Goal: Task Accomplishment & Management: Use online tool/utility

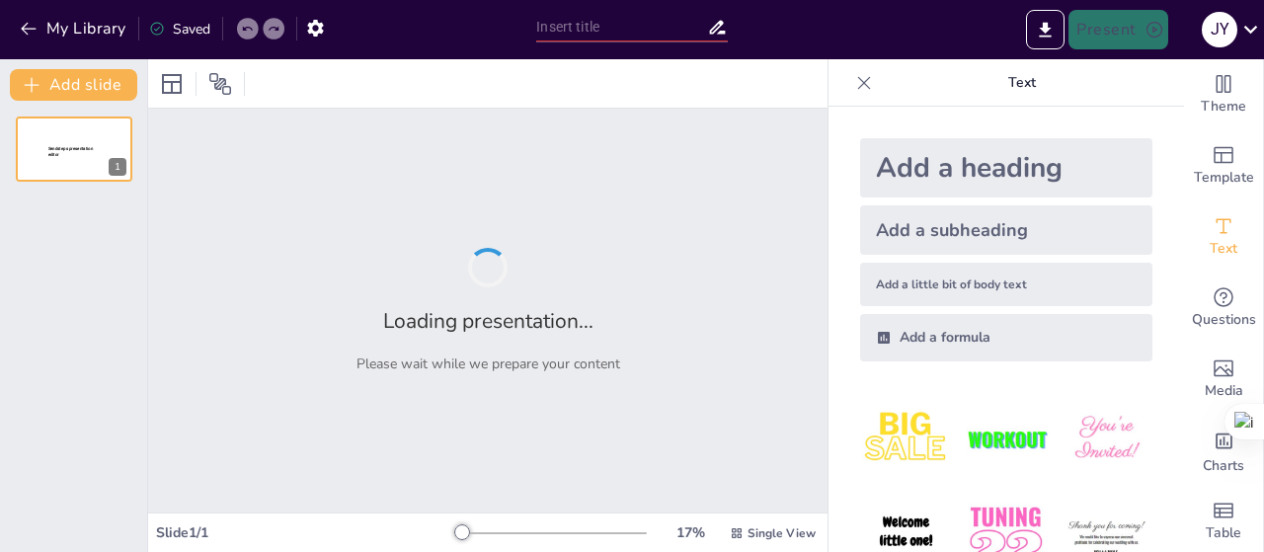
type input "Implementación de OWASP en el Desarrollo de Aplicaciones Educativas Seguras"
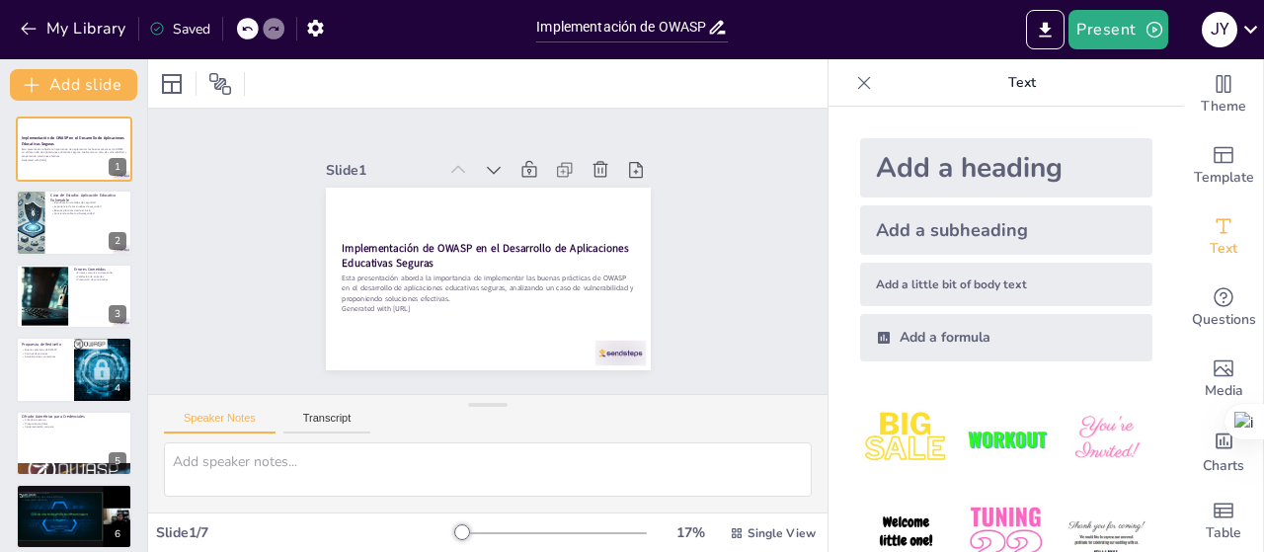
click at [1101, 118] on div "Add a heading Add a subheading Add a little bit of body text Add a formula" at bounding box center [1007, 329] width 356 height 445
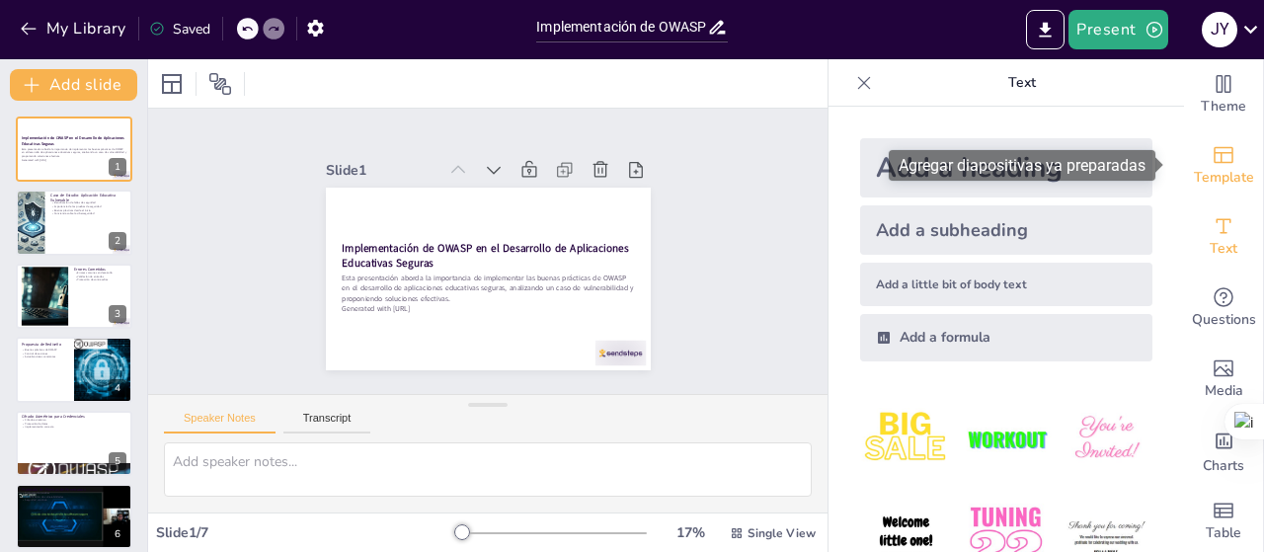
click at [1220, 169] on span "Template" at bounding box center [1224, 178] width 60 height 22
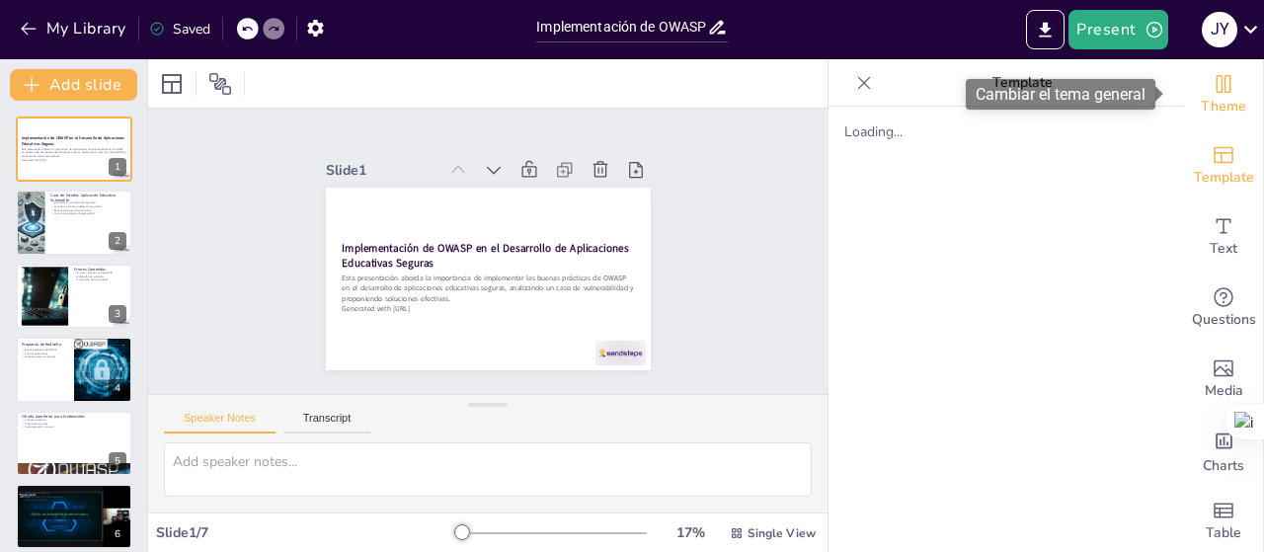
click at [1207, 103] on span "Theme" at bounding box center [1223, 107] width 45 height 22
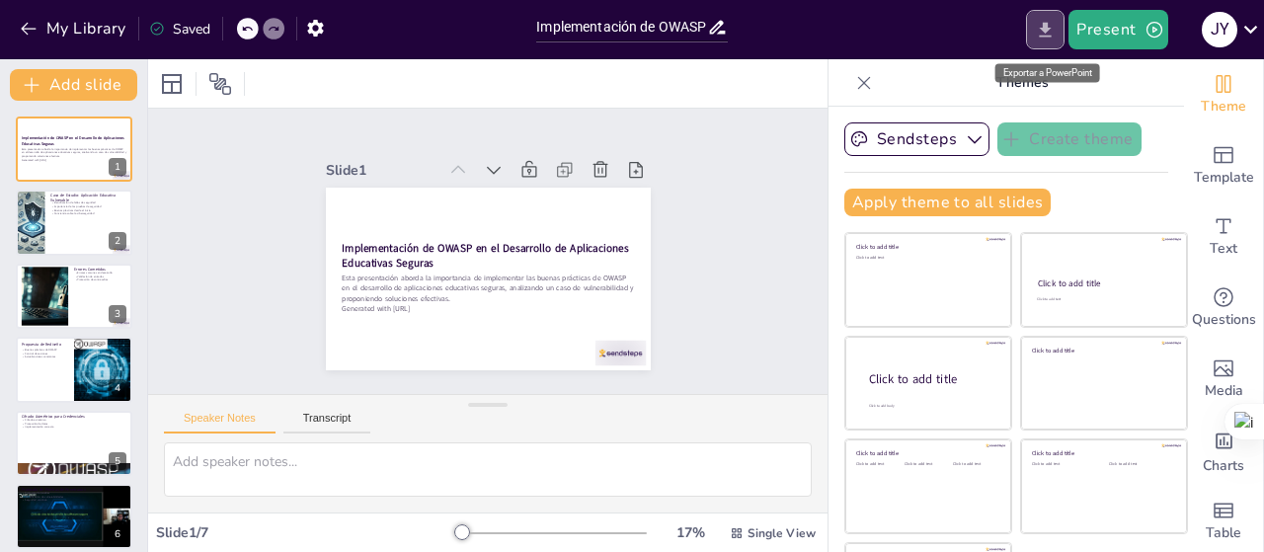
click at [1055, 25] on icon "Export to PowerPoint" at bounding box center [1045, 30] width 21 height 21
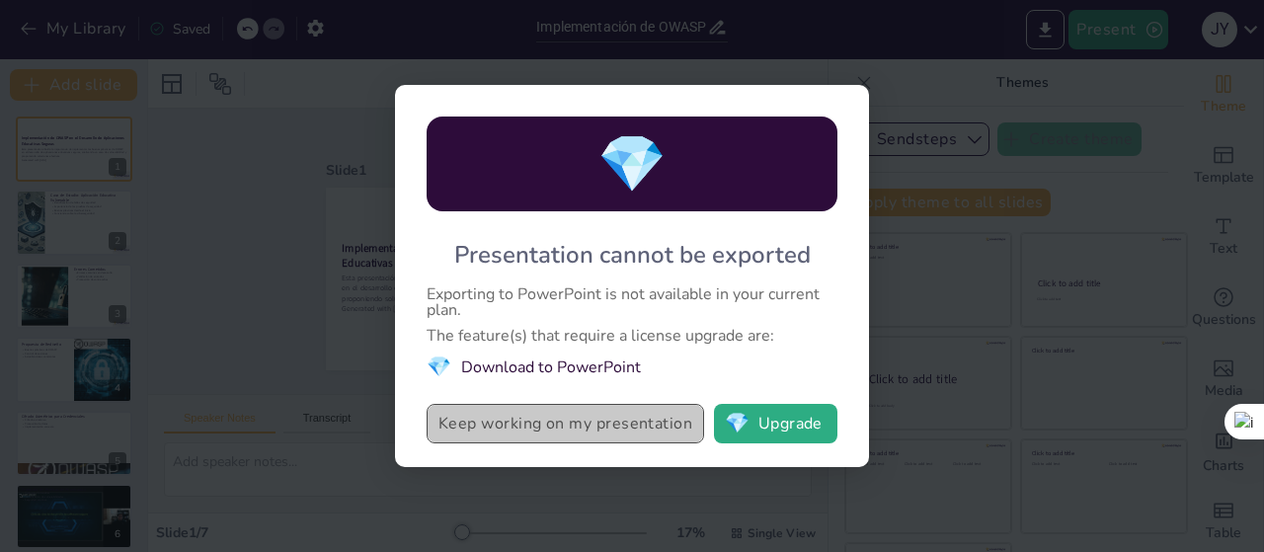
click at [635, 430] on button "Keep working on my presentation" at bounding box center [566, 424] width 278 height 40
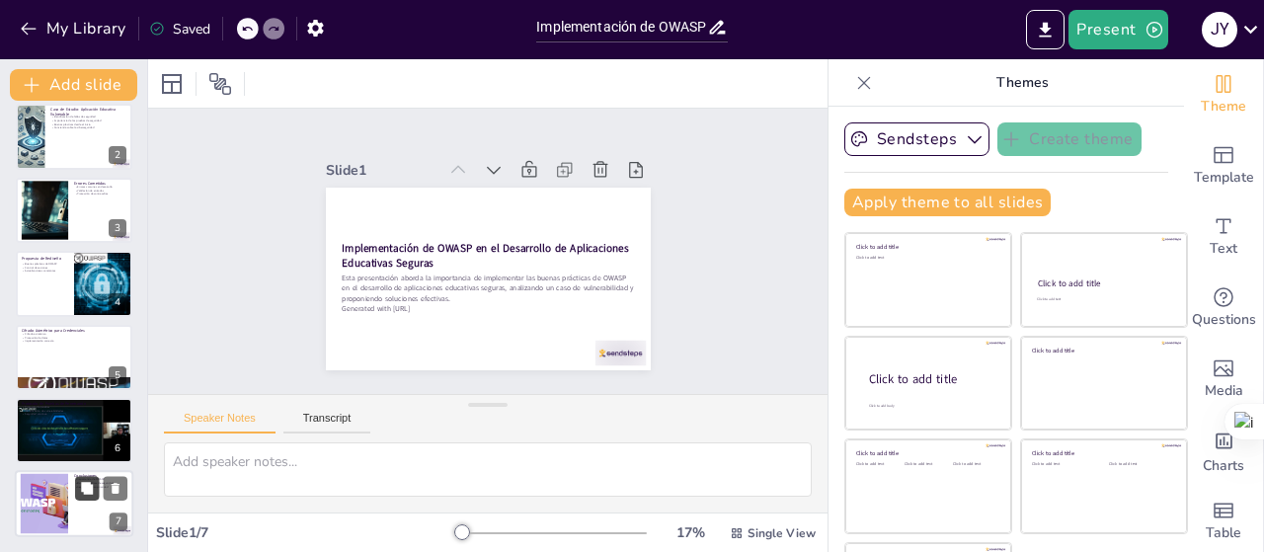
click at [87, 496] on button at bounding box center [87, 489] width 24 height 24
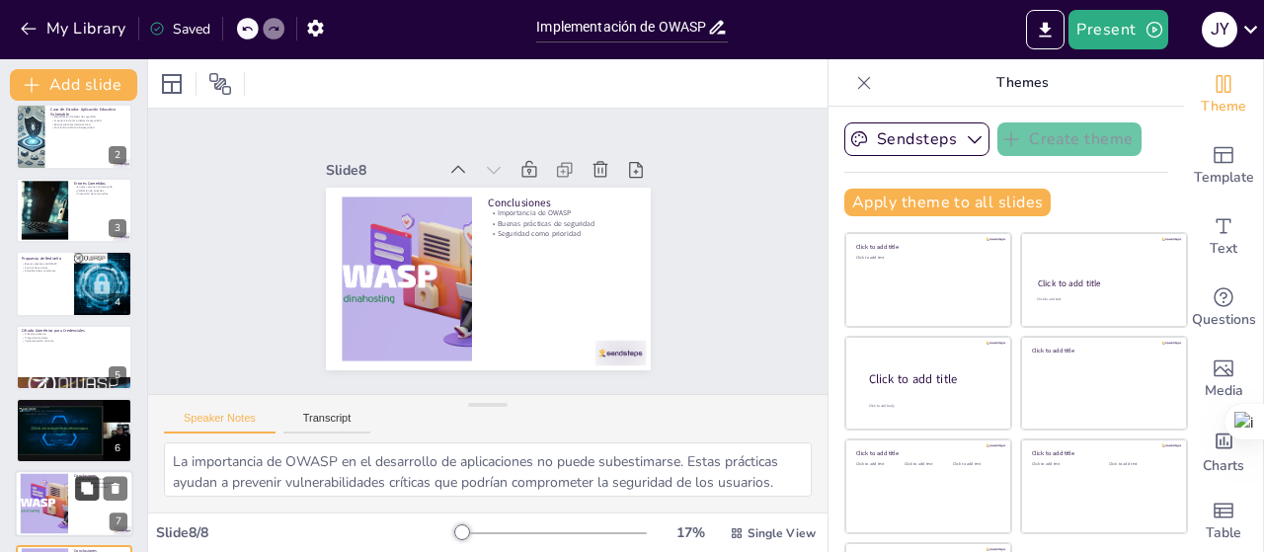
scroll to position [160, 0]
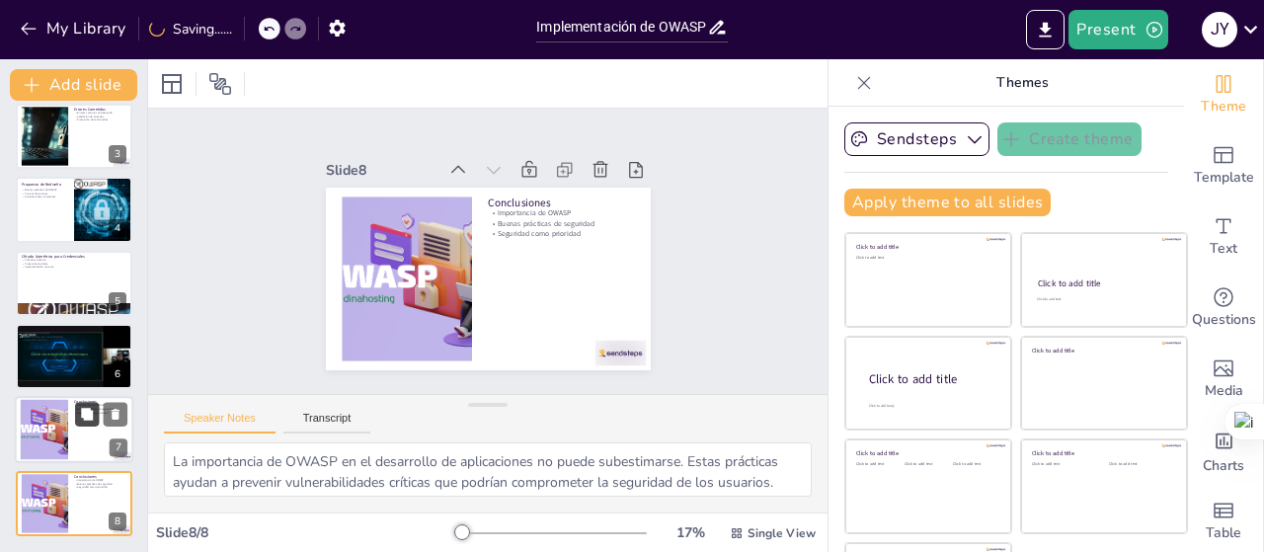
click at [79, 423] on button at bounding box center [87, 415] width 24 height 24
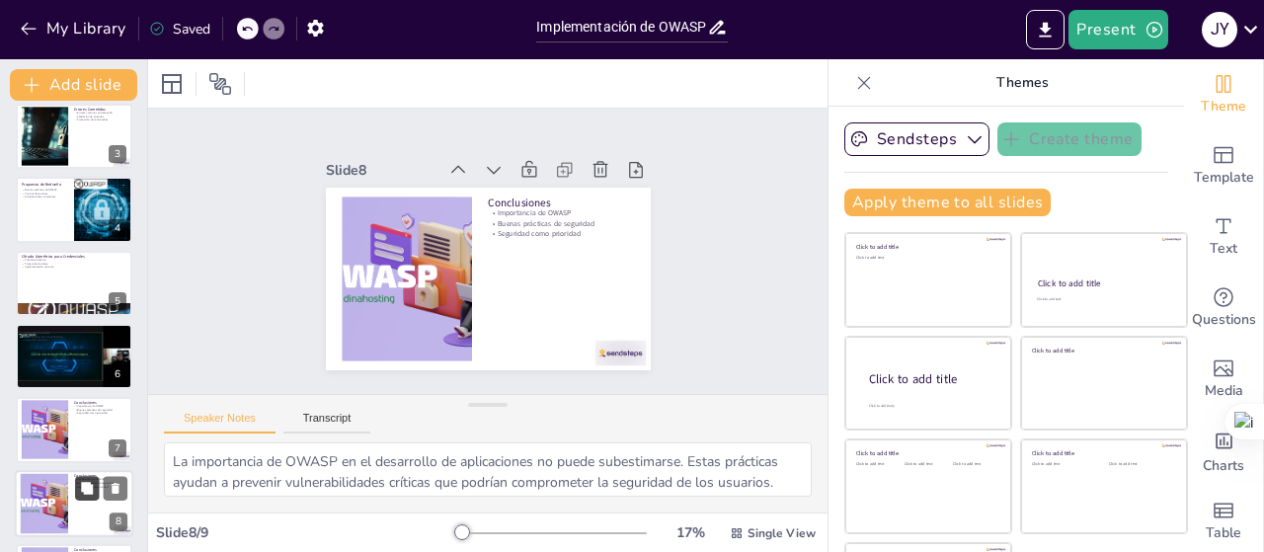
scroll to position [233, 0]
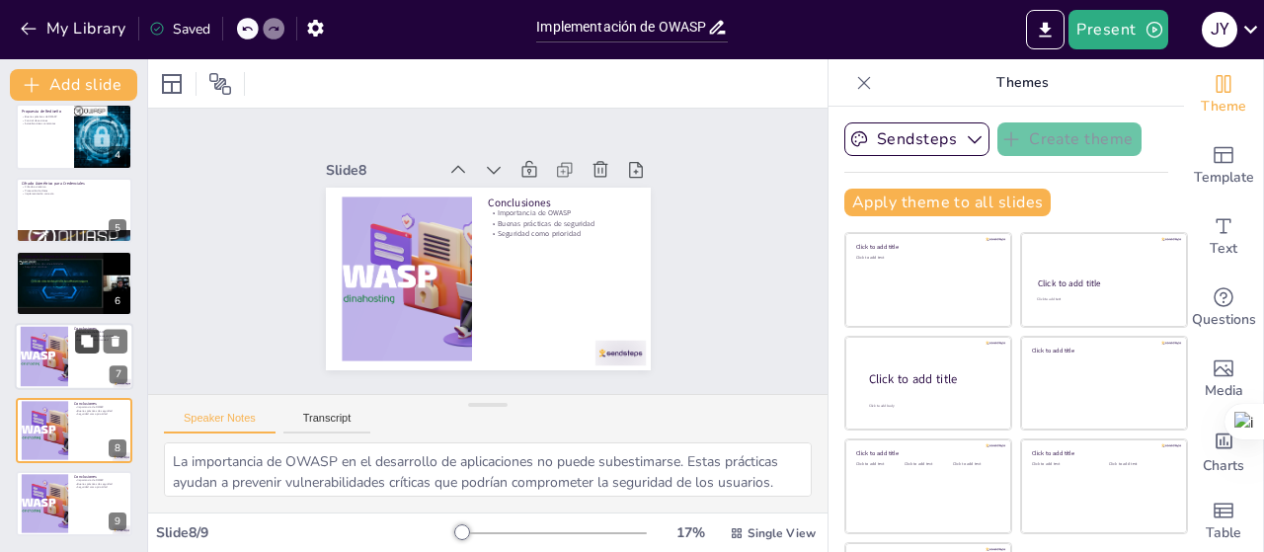
click at [76, 339] on button at bounding box center [87, 342] width 24 height 24
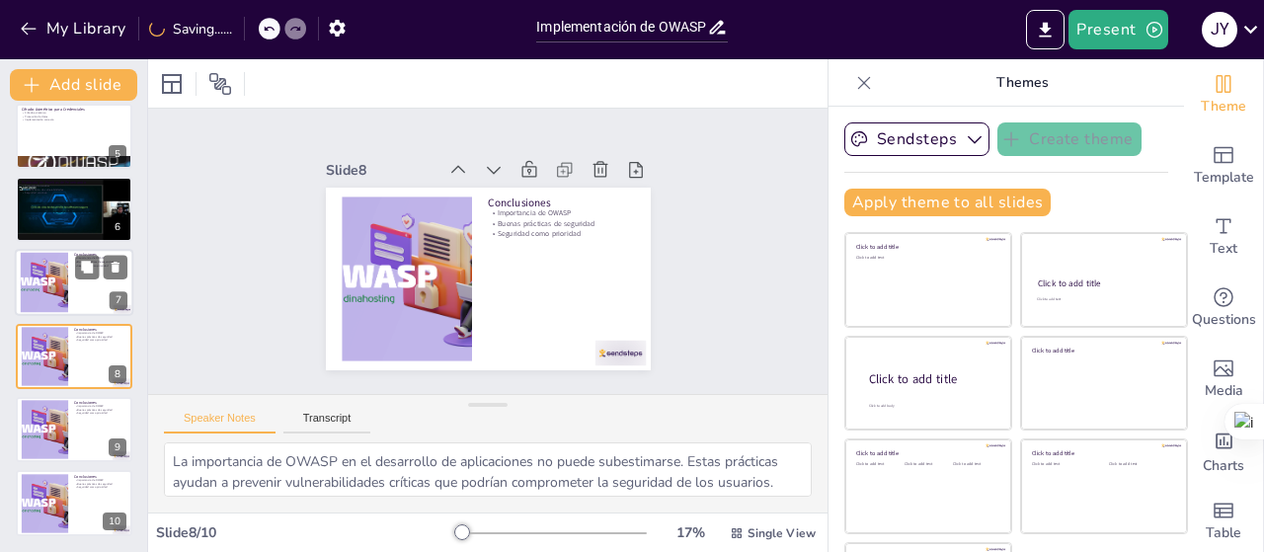
click at [47, 269] on div at bounding box center [44, 283] width 107 height 60
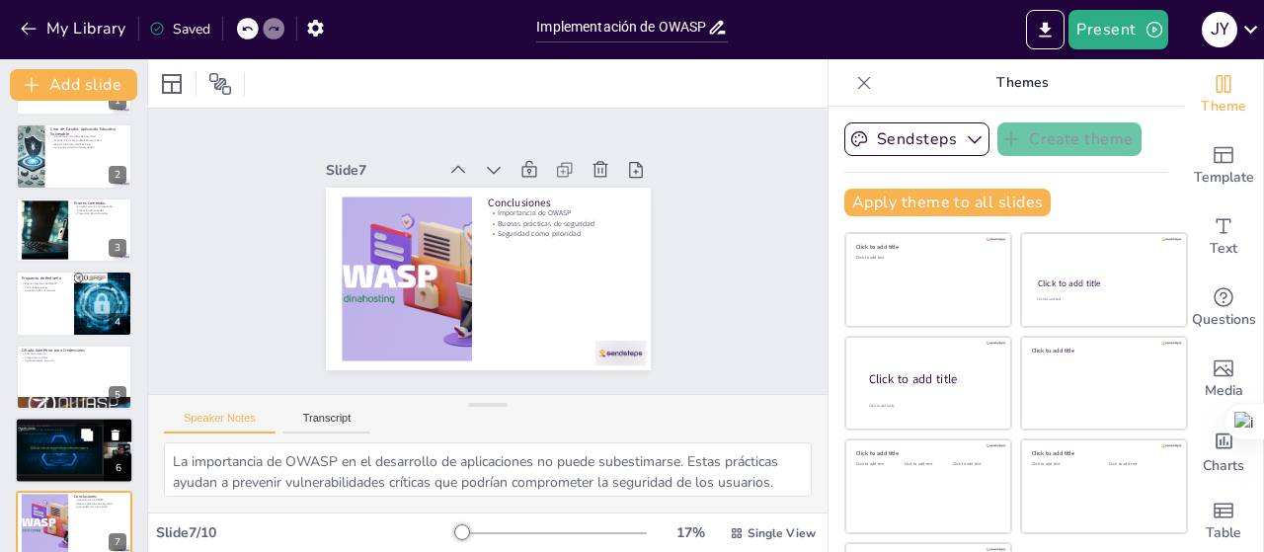
click at [69, 444] on div at bounding box center [74, 450] width 119 height 67
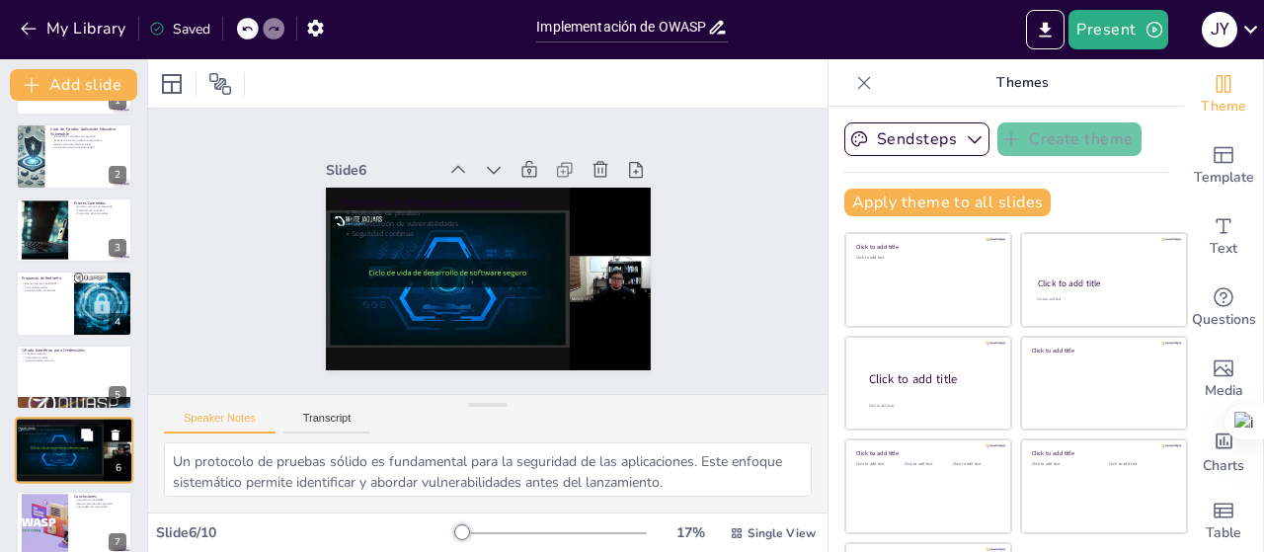
scroll to position [190, 0]
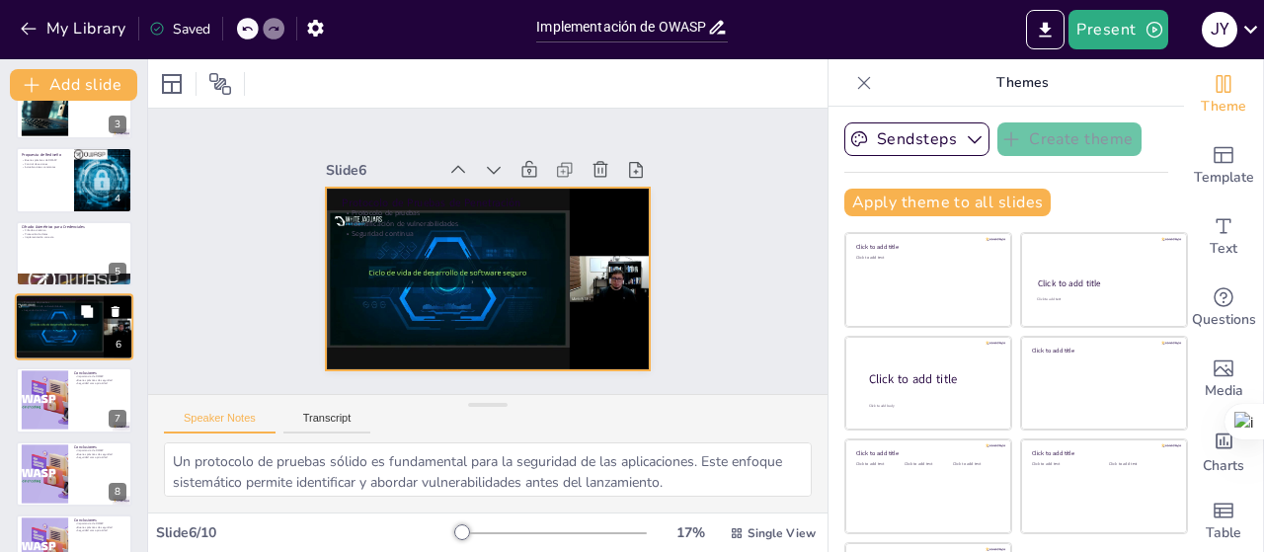
click at [47, 336] on div at bounding box center [74, 326] width 119 height 67
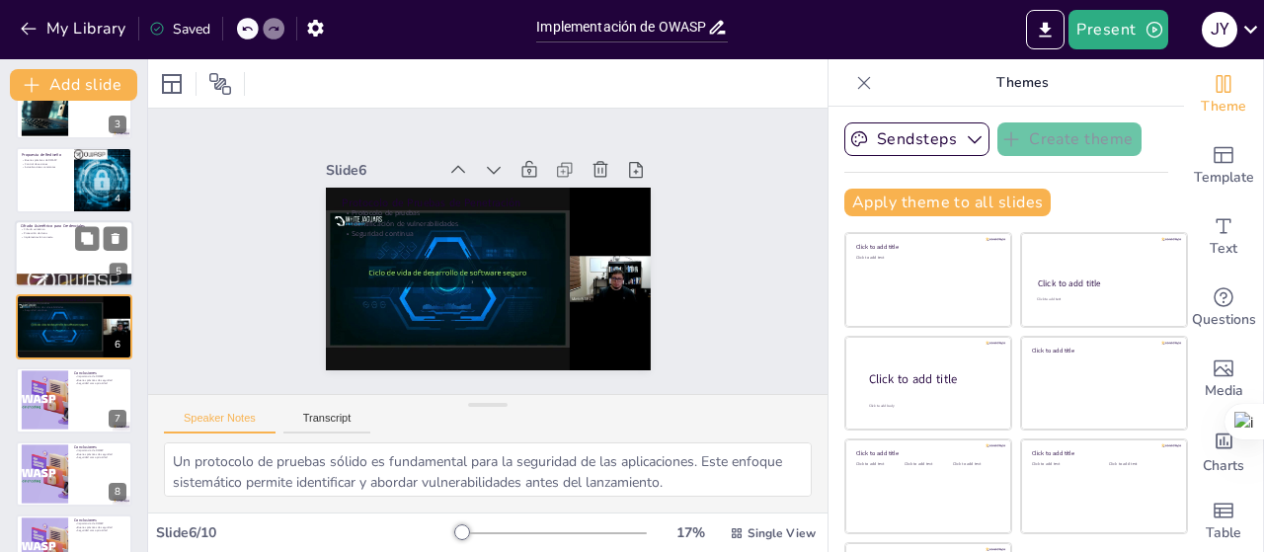
click at [74, 265] on div at bounding box center [74, 253] width 119 height 67
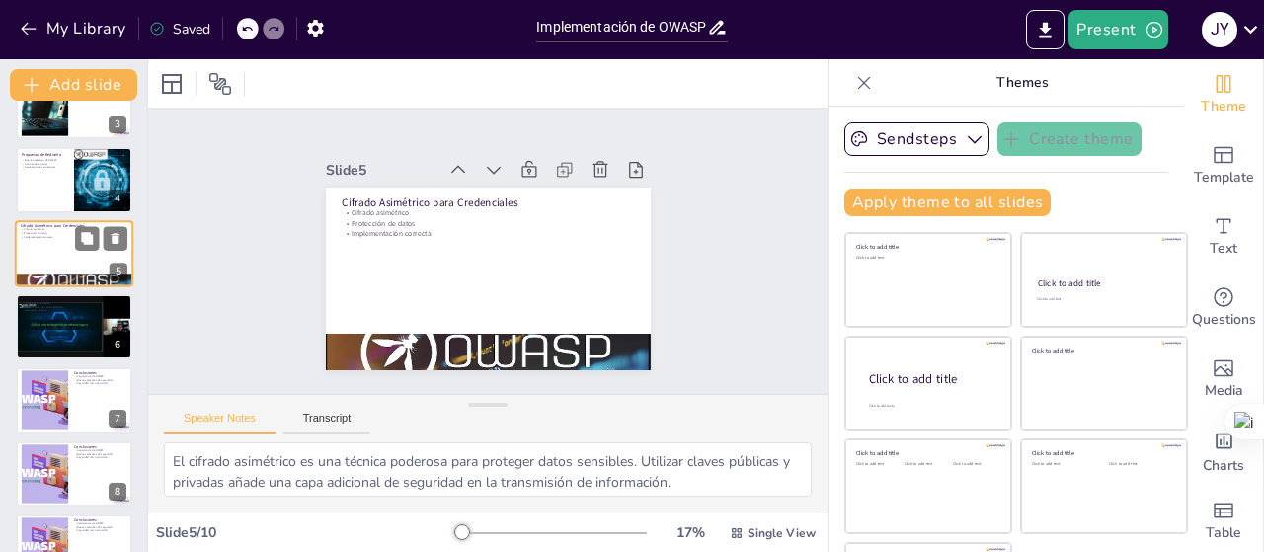
scroll to position [117, 0]
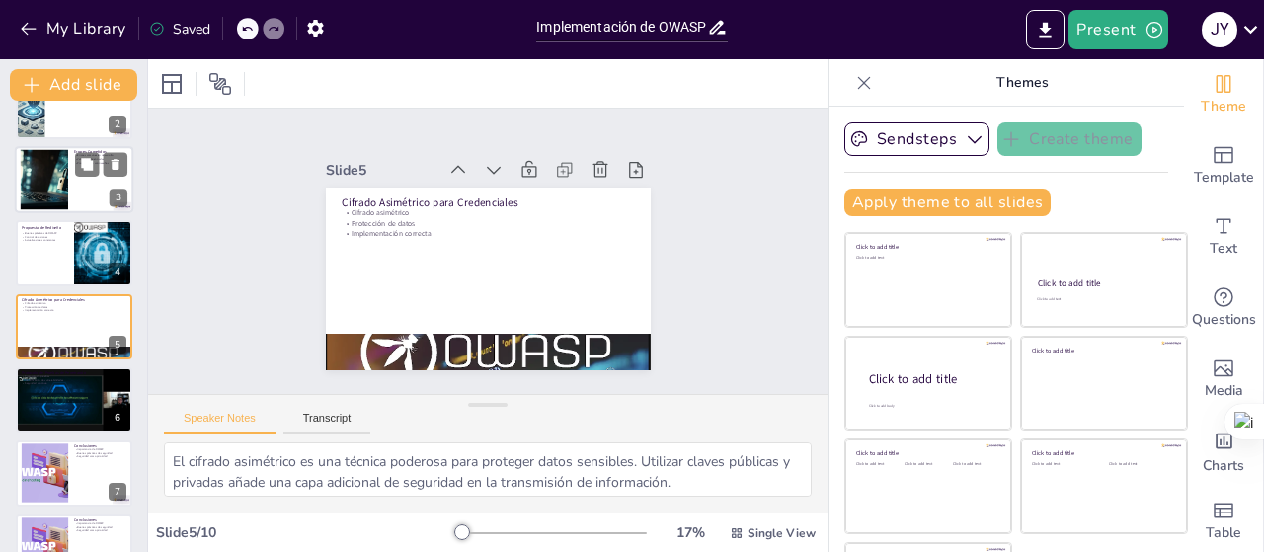
click at [63, 165] on div at bounding box center [45, 179] width 106 height 60
type textarea "Los errores comunes en el desarrollo de aplicaciones pueden tener consecuencias…"
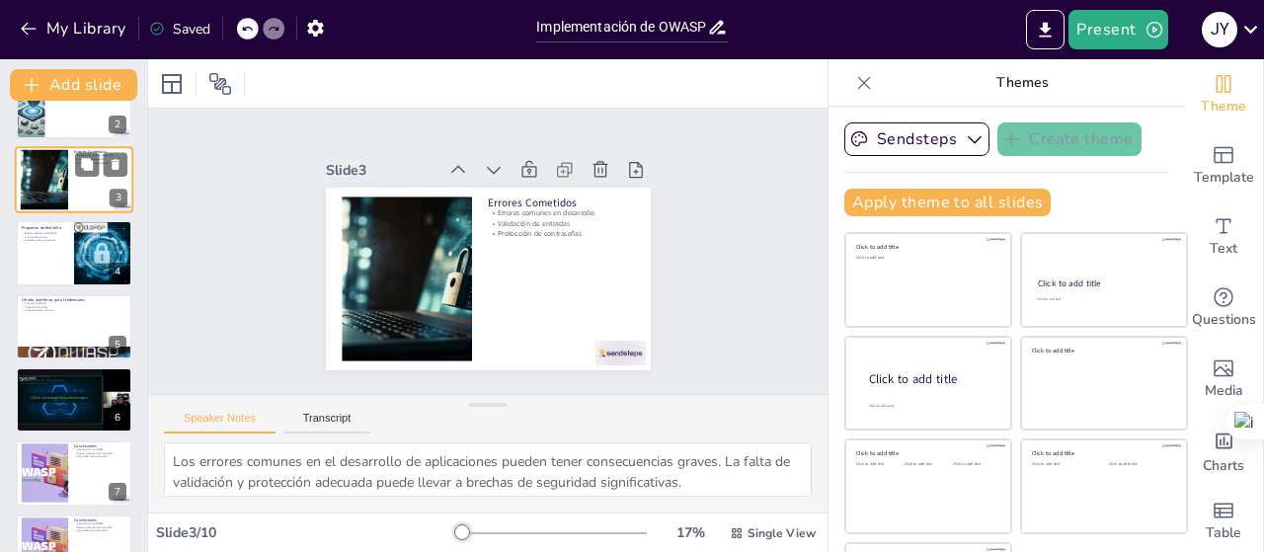
scroll to position [0, 0]
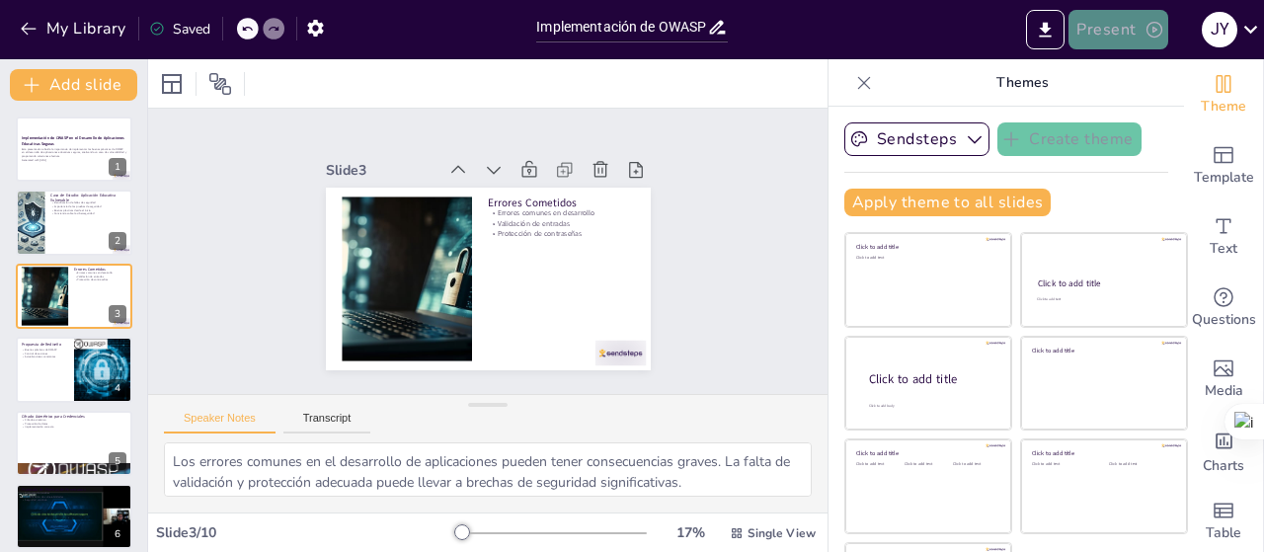
click at [1140, 39] on button "Present" at bounding box center [1118, 30] width 99 height 40
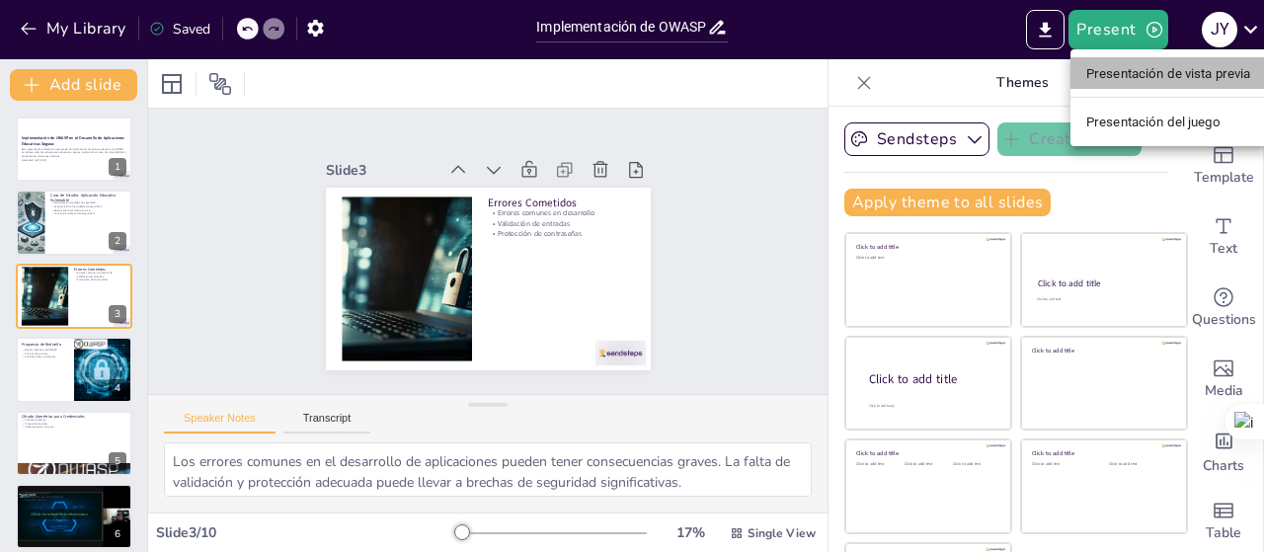
click at [1199, 66] on font "Presentación de vista previa" at bounding box center [1168, 73] width 165 height 15
